Goal: Task Accomplishment & Management: Manage account settings

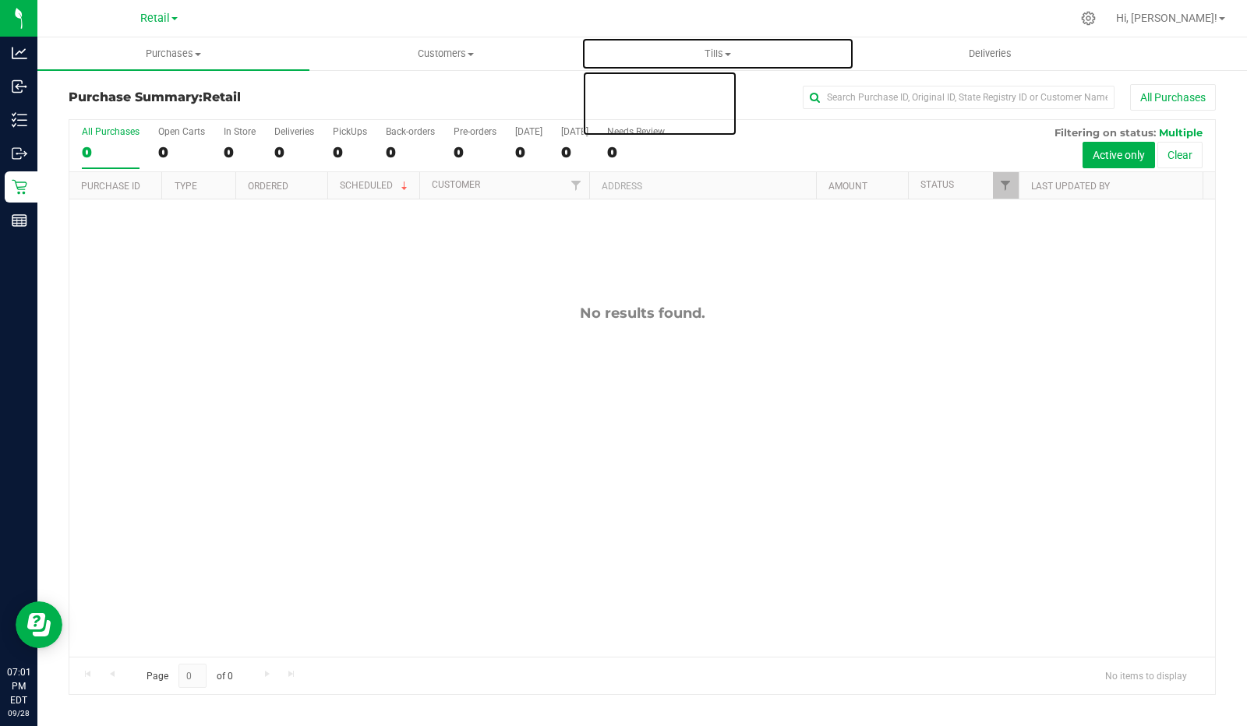
click at [705, 56] on span "Tills" at bounding box center [717, 54] width 270 height 14
click at [624, 95] on span "Manage tills" at bounding box center [633, 93] width 105 height 13
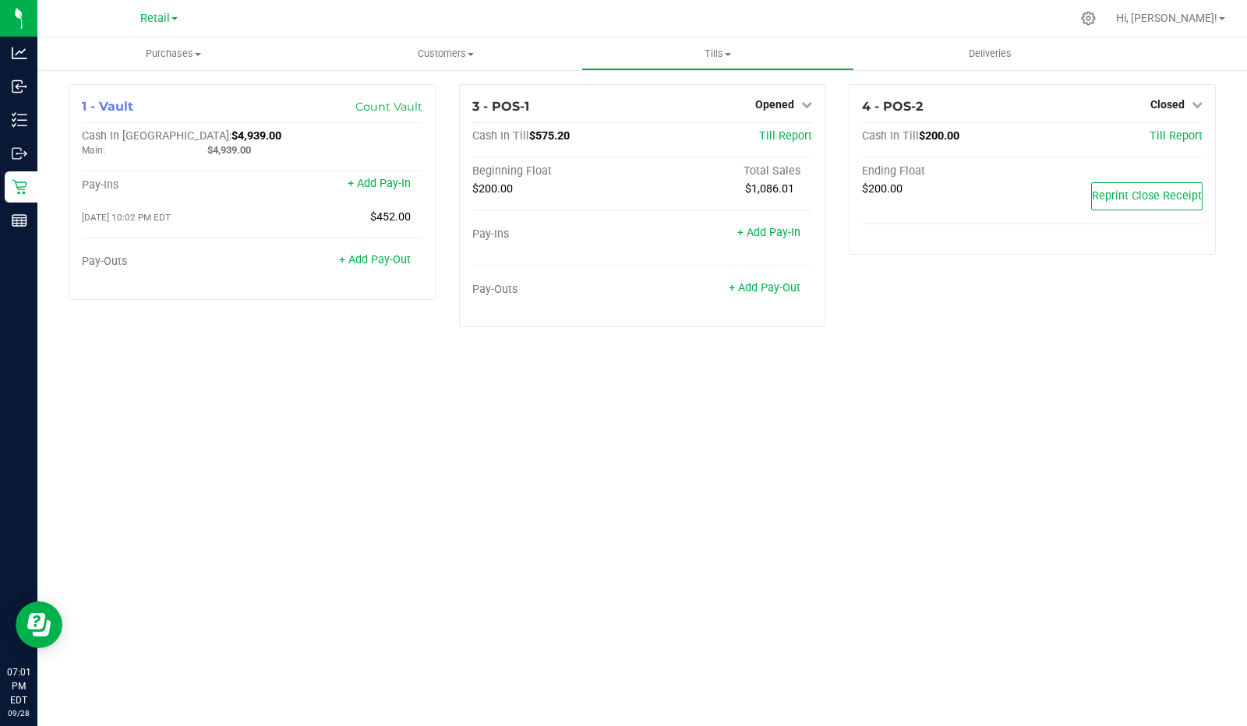
click at [792, 101] on span "Opened" at bounding box center [774, 104] width 39 height 12
click at [778, 136] on link "Close Till" at bounding box center [777, 137] width 42 height 12
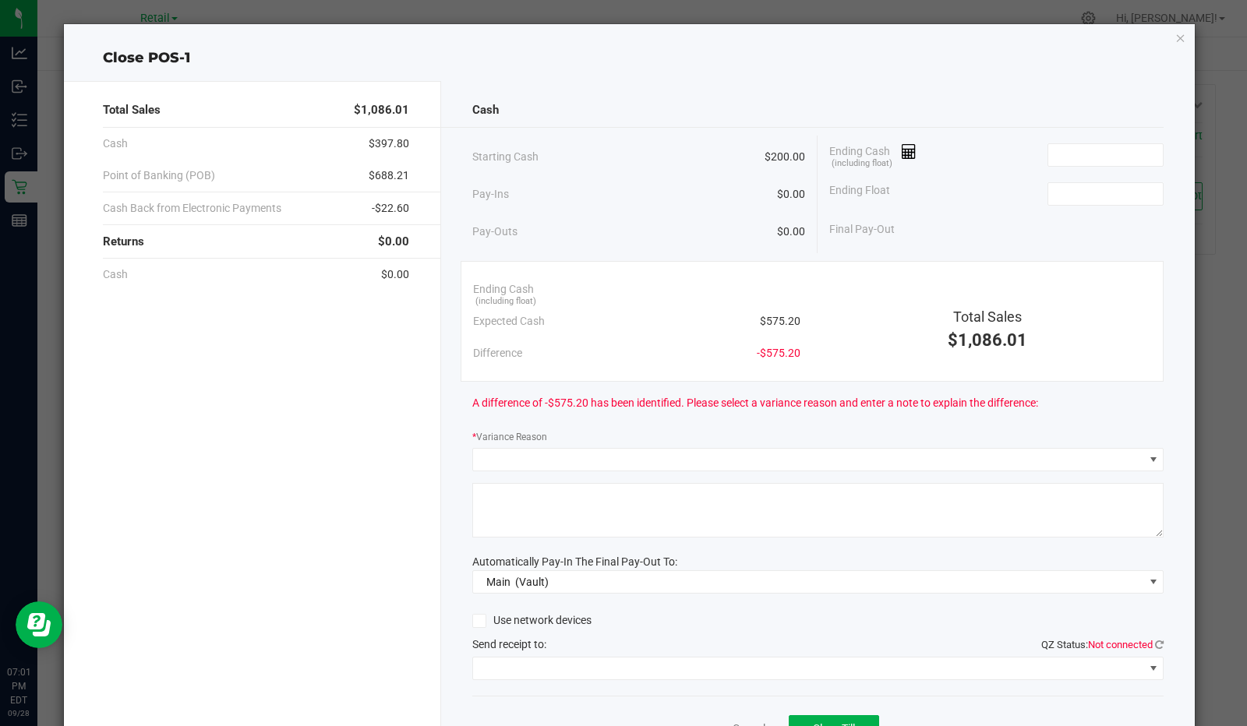
click at [1080, 193] on input at bounding box center [1105, 194] width 115 height 22
click at [1085, 149] on input at bounding box center [1105, 155] width 115 height 22
type input "$200.00"
click at [902, 149] on icon at bounding box center [909, 151] width 15 height 11
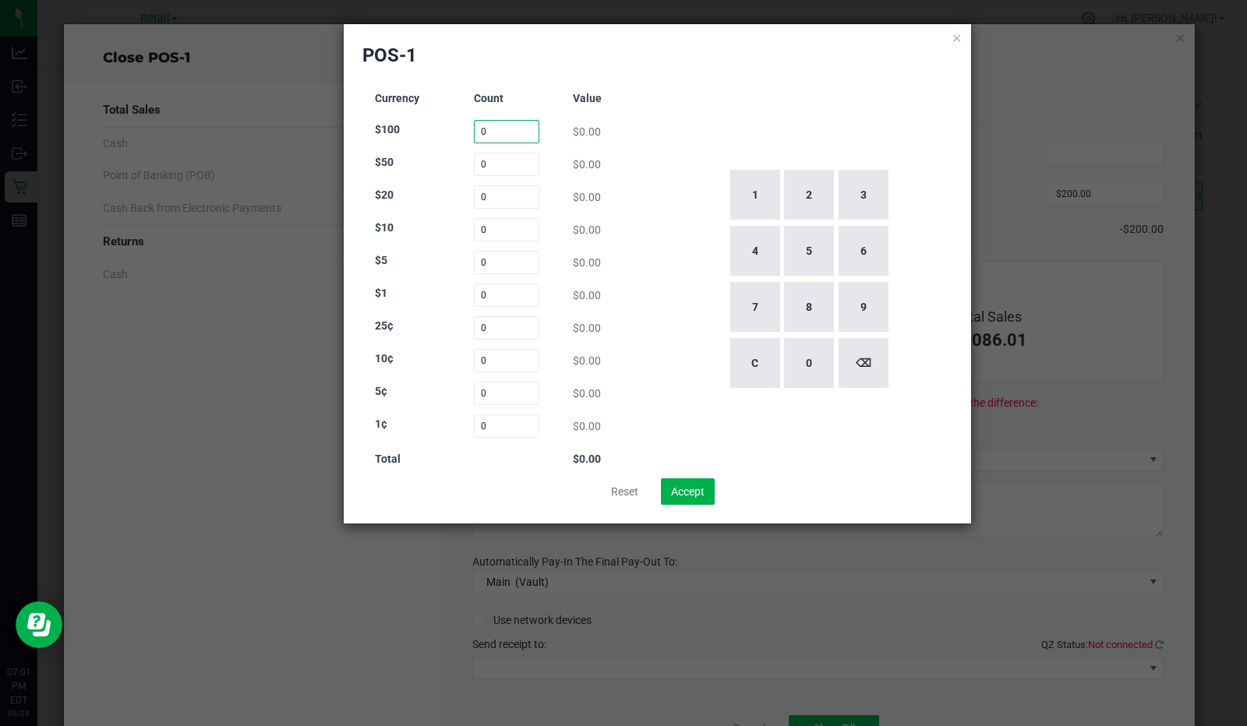
click at [499, 129] on input "0" at bounding box center [507, 131] width 66 height 23
click at [793, 189] on button "2" at bounding box center [809, 195] width 50 height 50
type input "2"
click at [509, 168] on input "0" at bounding box center [507, 164] width 66 height 23
click at [804, 204] on button "2" at bounding box center [809, 195] width 50 height 50
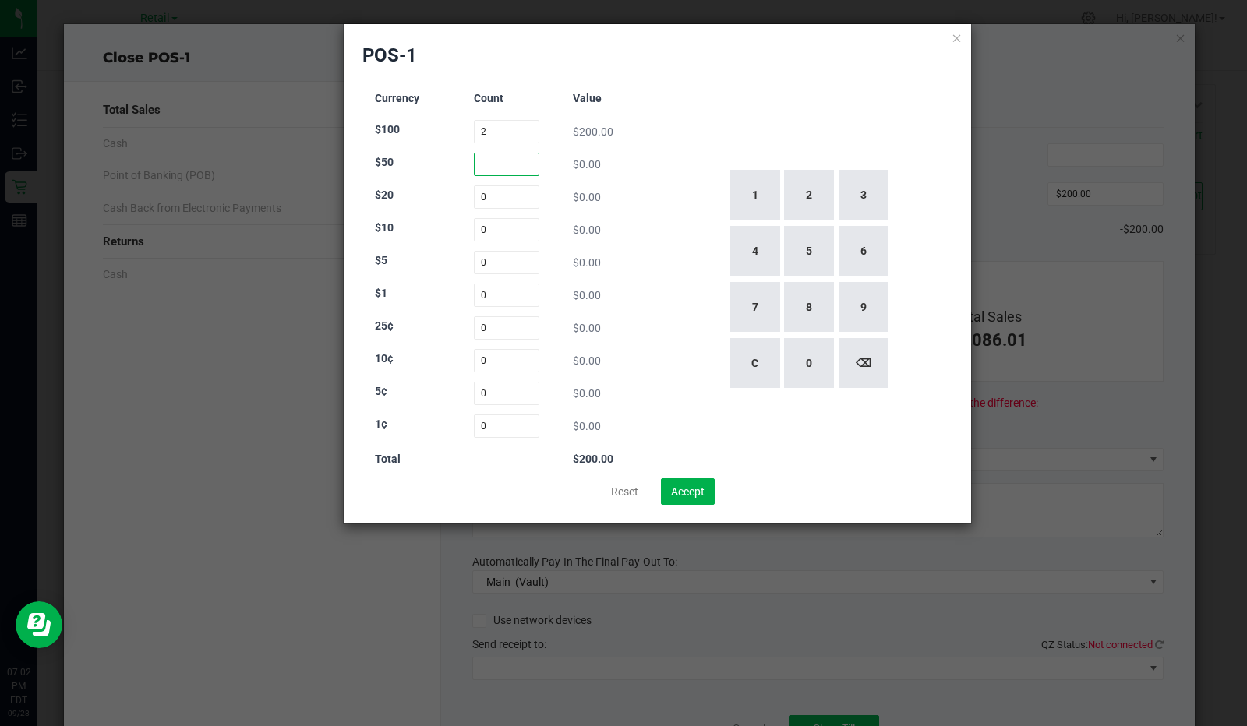
type input "2"
click at [520, 193] on input "0" at bounding box center [507, 196] width 66 height 23
click at [761, 188] on button "1" at bounding box center [755, 195] width 50 height 50
click at [757, 192] on button "1" at bounding box center [755, 195] width 50 height 50
type input "11"
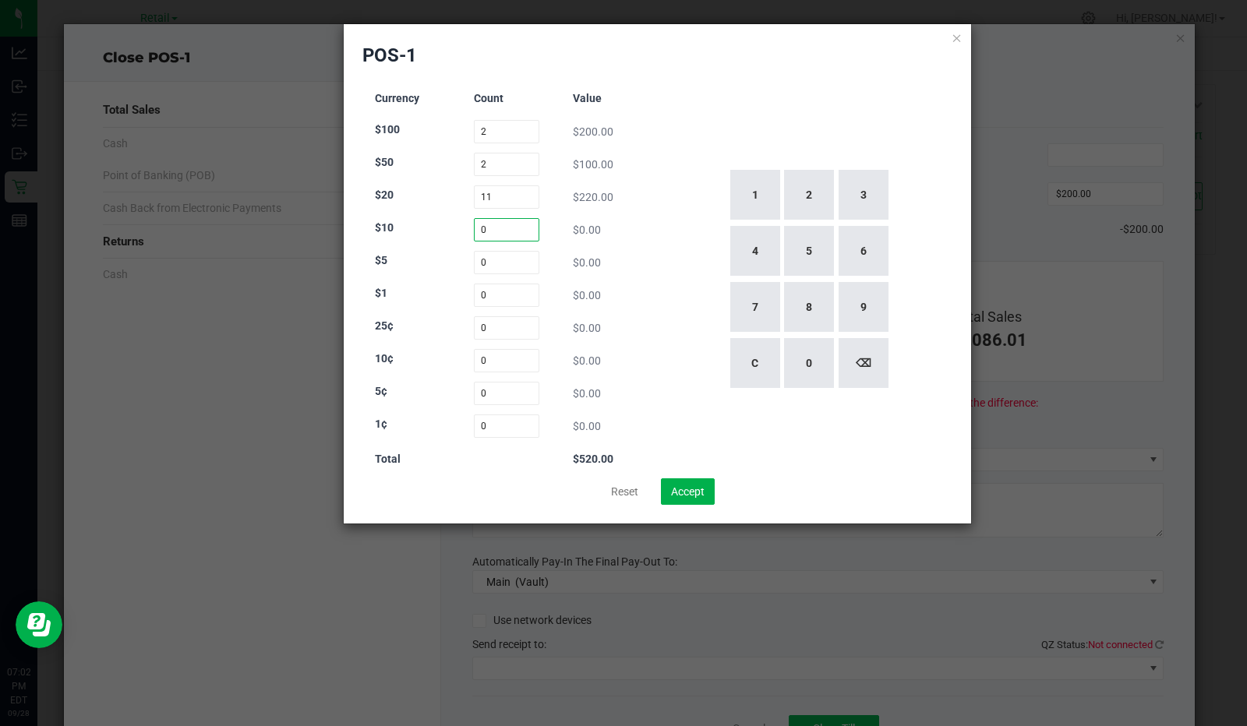
click at [509, 230] on input "0" at bounding box center [507, 229] width 66 height 23
click at [824, 185] on button "2" at bounding box center [809, 195] width 50 height 50
type input "2"
click at [518, 264] on input "0" at bounding box center [507, 262] width 66 height 23
click at [806, 256] on button "5" at bounding box center [809, 251] width 50 height 50
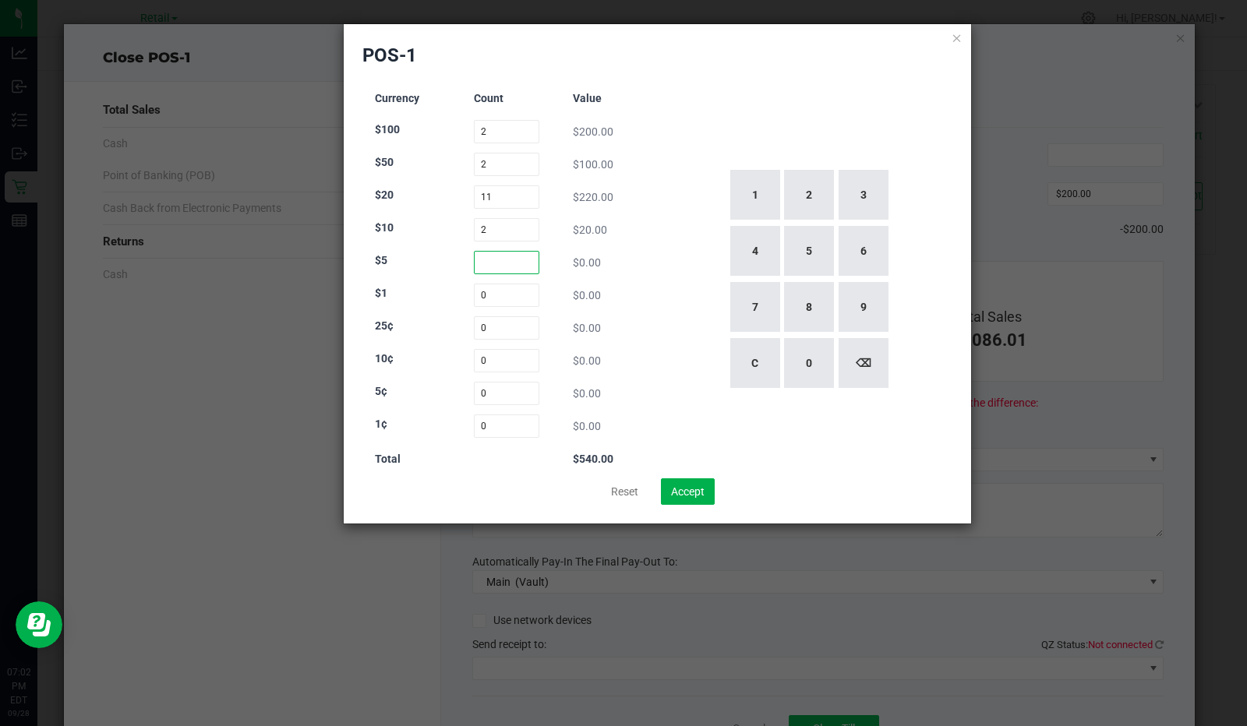
type input "5"
click at [501, 296] on input "0" at bounding box center [507, 295] width 66 height 23
click at [761, 189] on button "1" at bounding box center [755, 195] width 50 height 50
click at [814, 199] on button "2" at bounding box center [809, 195] width 50 height 50
type input "12"
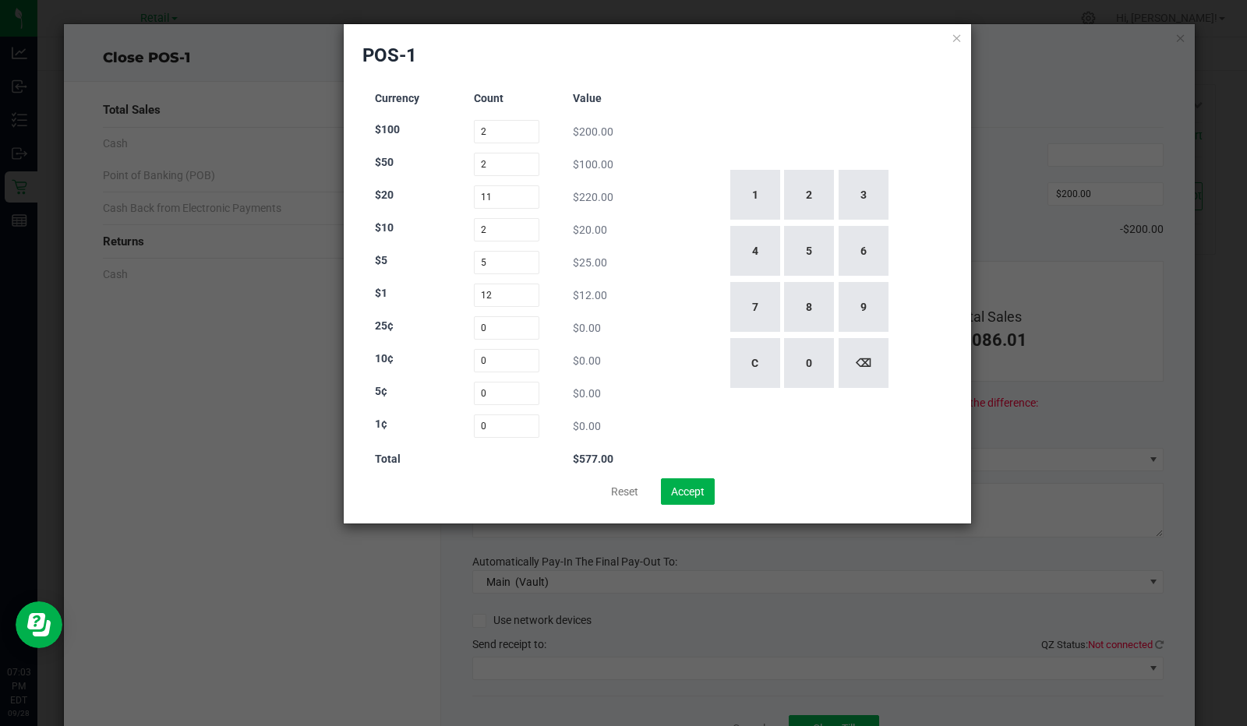
click at [842, 108] on div "1 2 3 4 5 6 7 8 9 C 0 ⌫" at bounding box center [808, 279] width 289 height 398
click at [692, 496] on button "Accept" at bounding box center [688, 491] width 54 height 26
type input "$577.00"
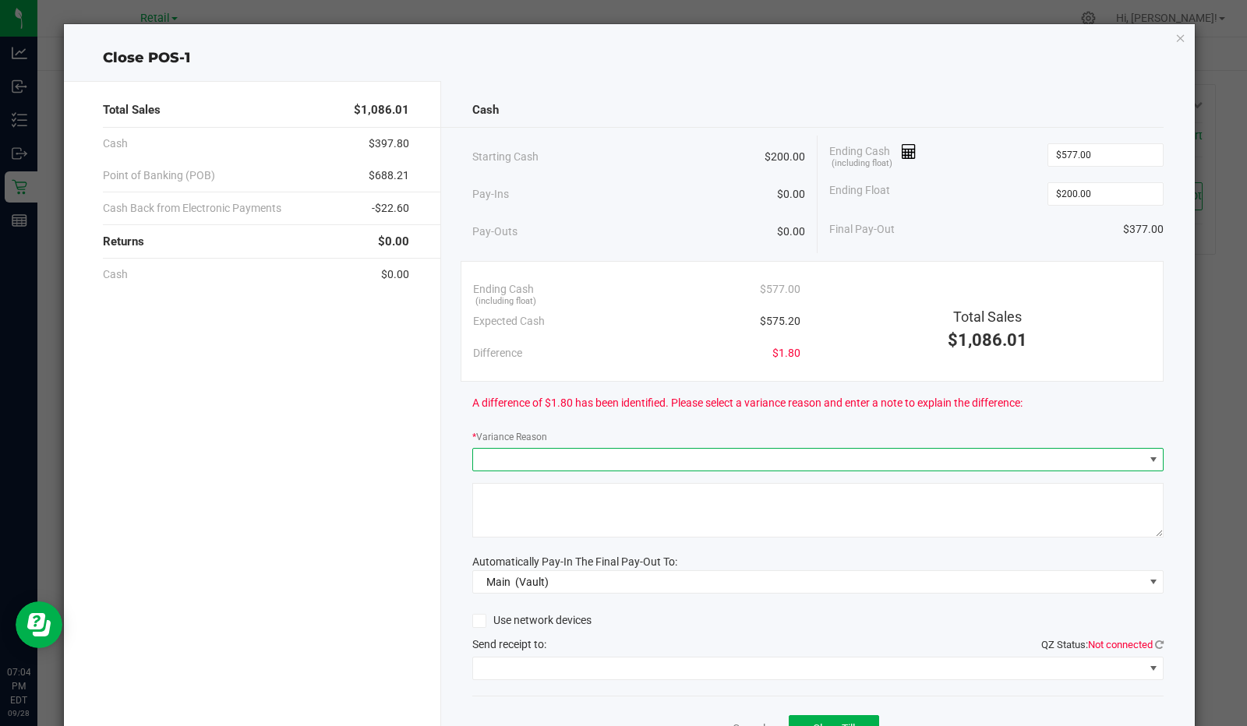
click at [690, 449] on span at bounding box center [808, 460] width 671 height 22
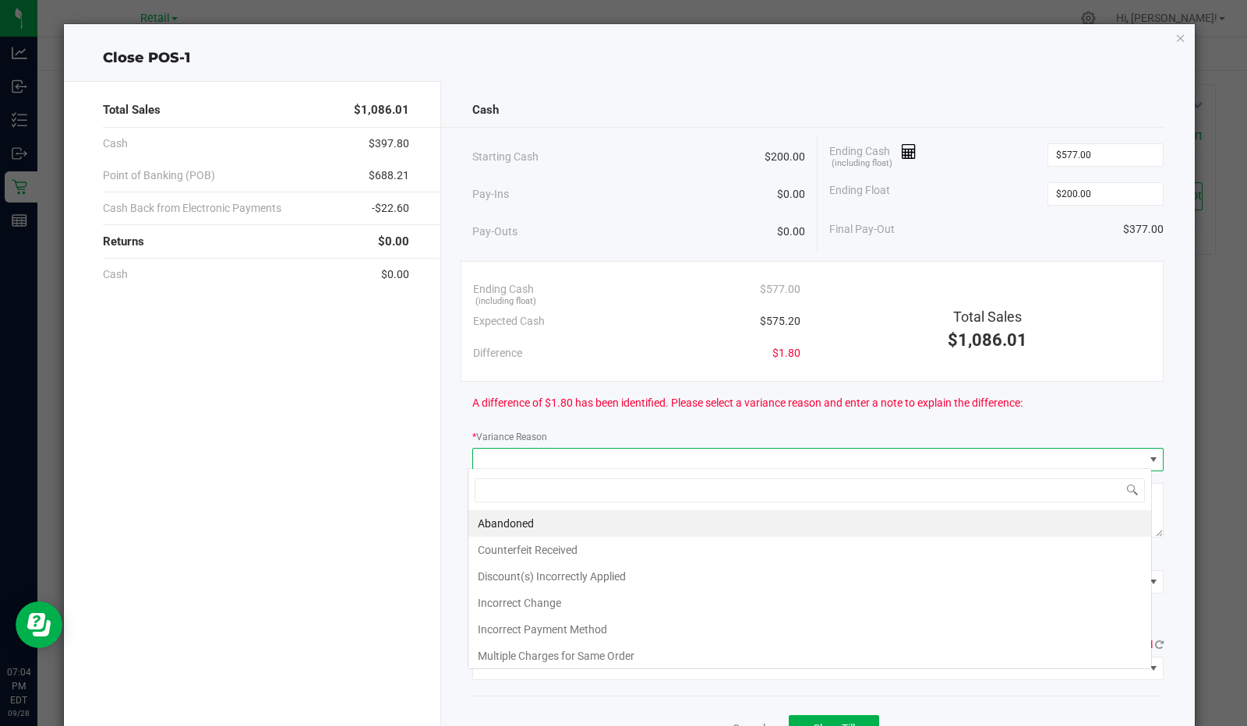
scroll to position [23, 684]
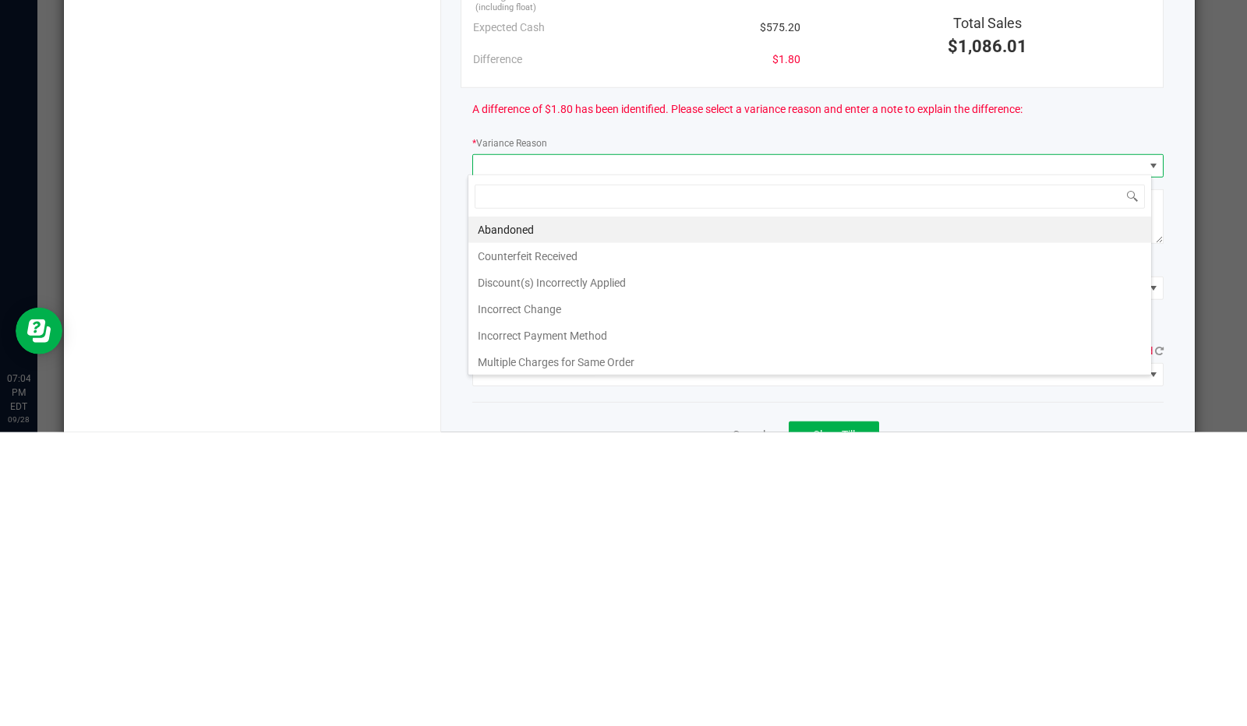
click at [549, 605] on li "Incorrect Change" at bounding box center [809, 603] width 683 height 26
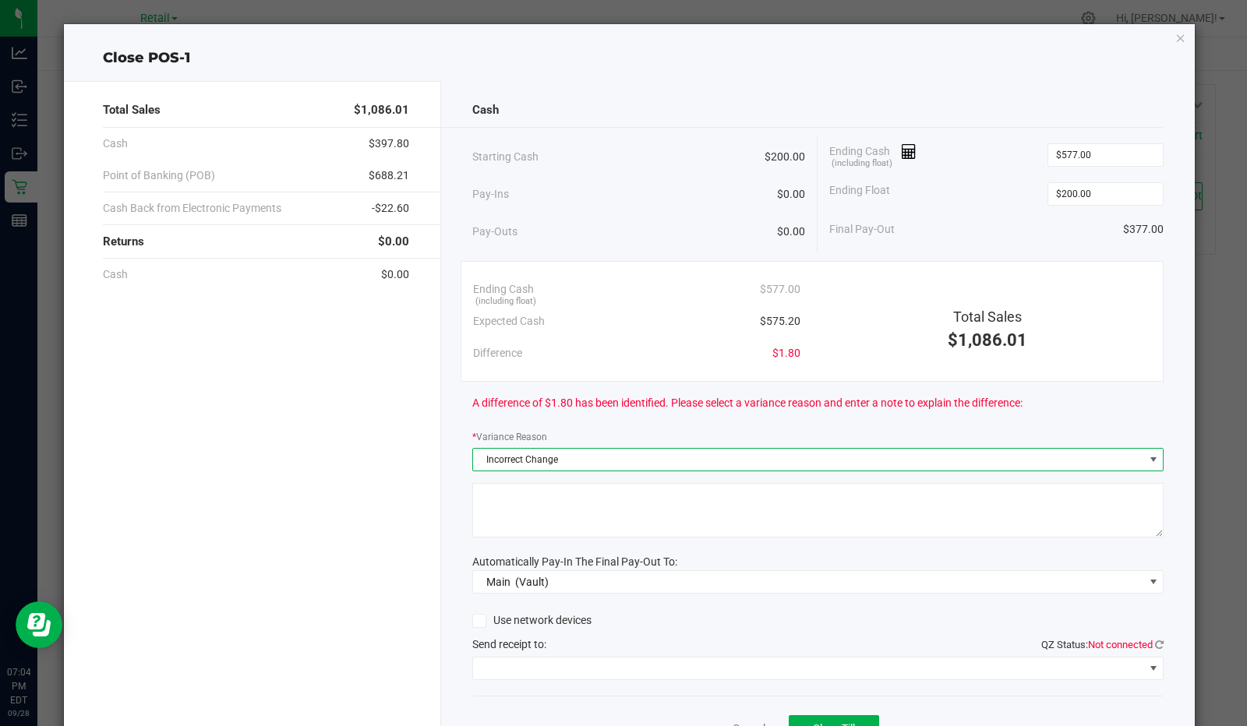
click at [563, 519] on textarea at bounding box center [818, 510] width 692 height 55
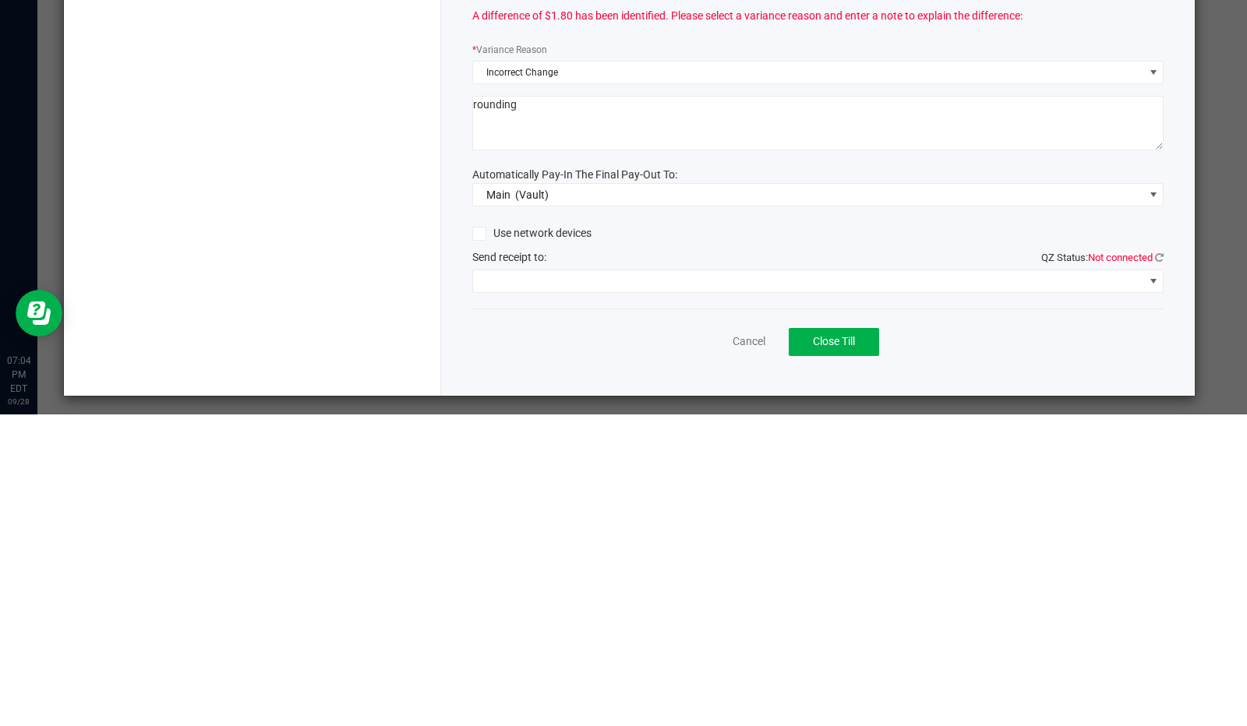
scroll to position [76, 0]
type textarea "rounding"
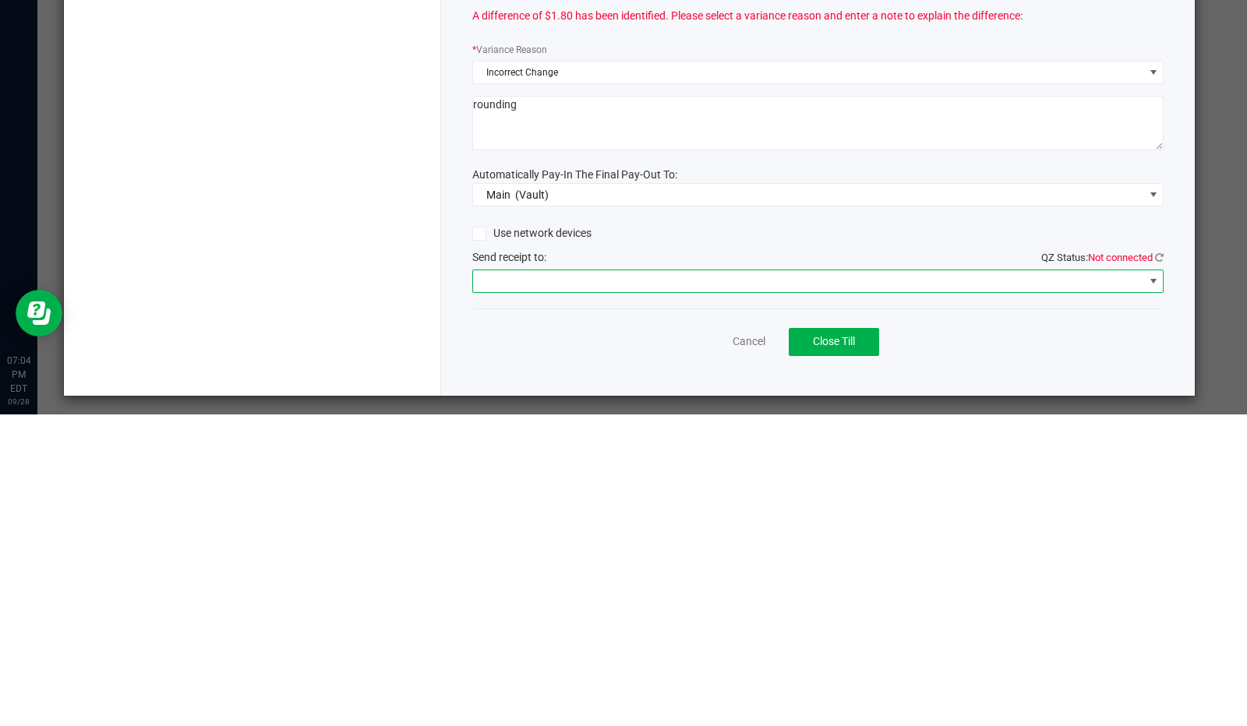
click at [883, 591] on span at bounding box center [808, 593] width 671 height 22
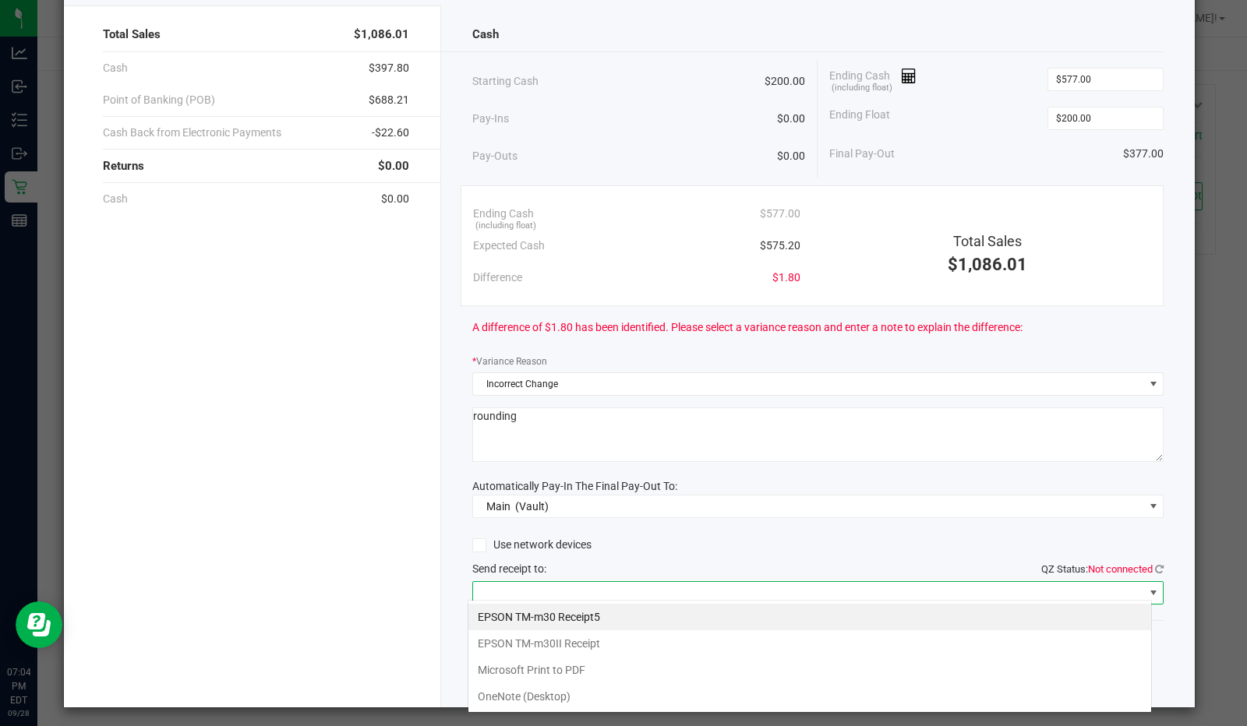
scroll to position [23, 684]
click at [603, 653] on Receipt "EPSON TM-m30II Receipt" at bounding box center [809, 643] width 683 height 26
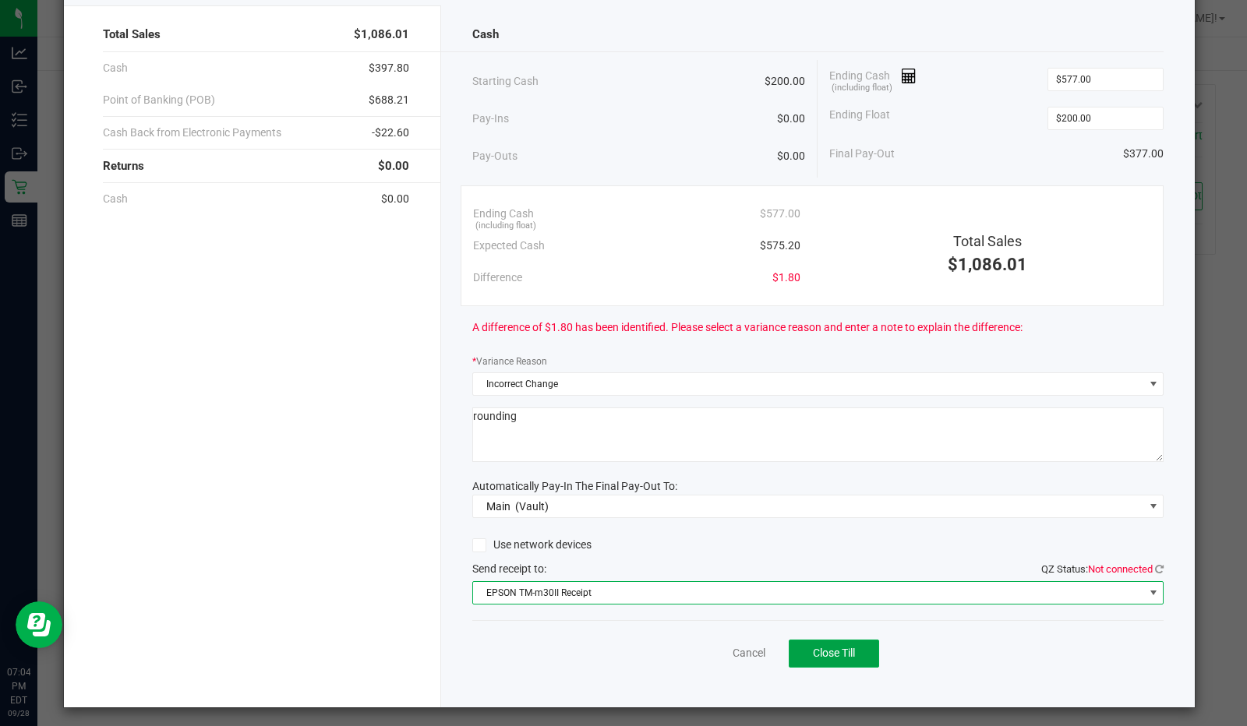
click at [845, 647] on span "Close Till" at bounding box center [834, 653] width 42 height 12
